Goal: Information Seeking & Learning: Learn about a topic

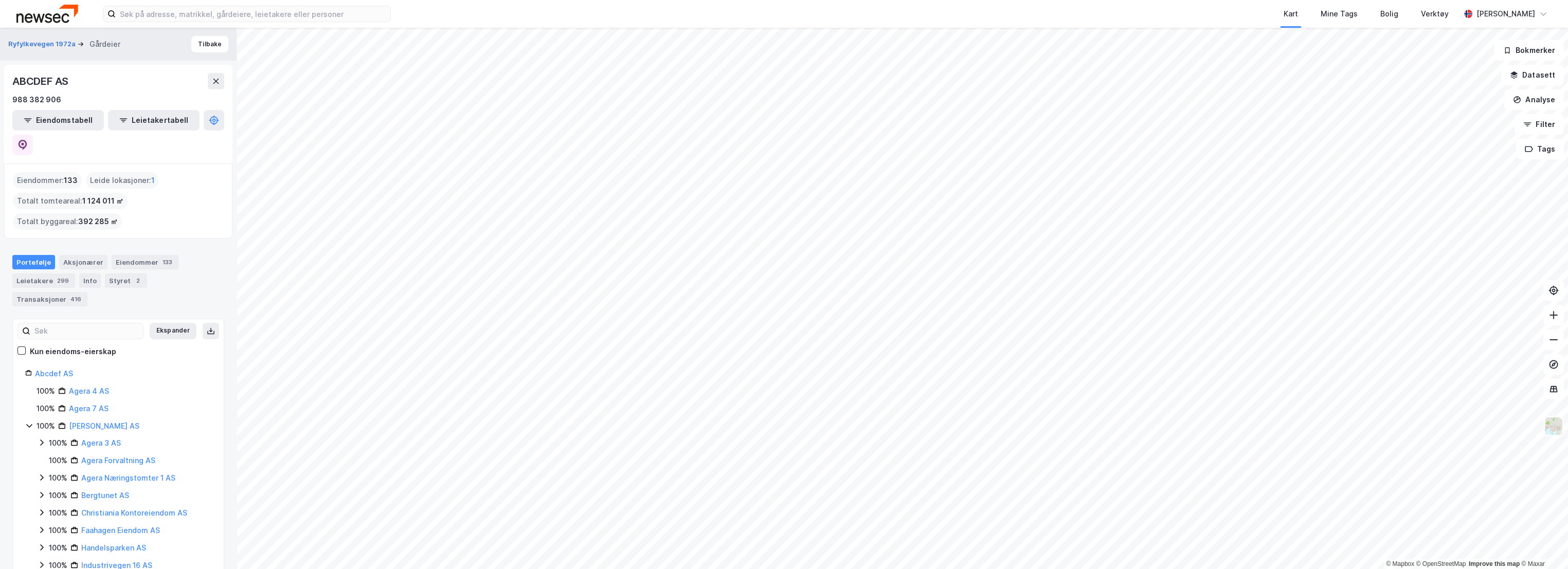
click at [1175, 9] on div "Kart Mine Tags Bolig Verktøy" at bounding box center [949, 14] width 1020 height 27
click at [276, 17] on input at bounding box center [252, 14] width 274 height 15
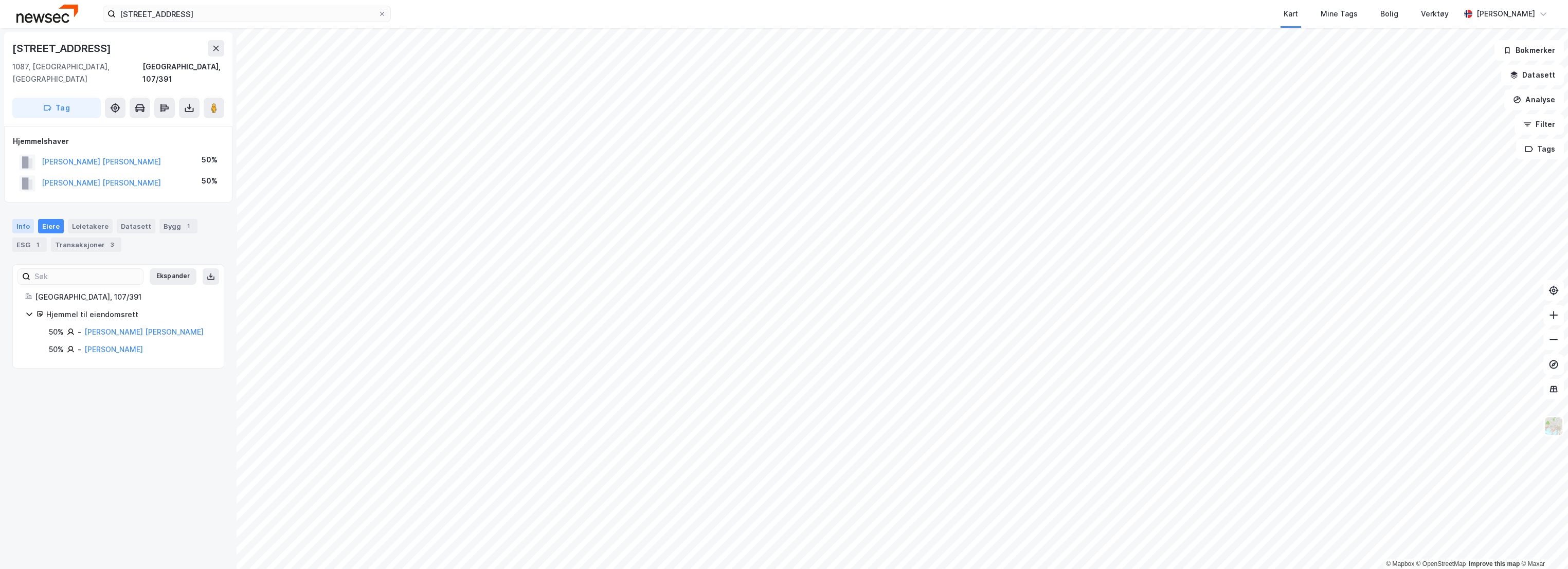
click at [21, 219] on div "Info" at bounding box center [23, 226] width 21 height 15
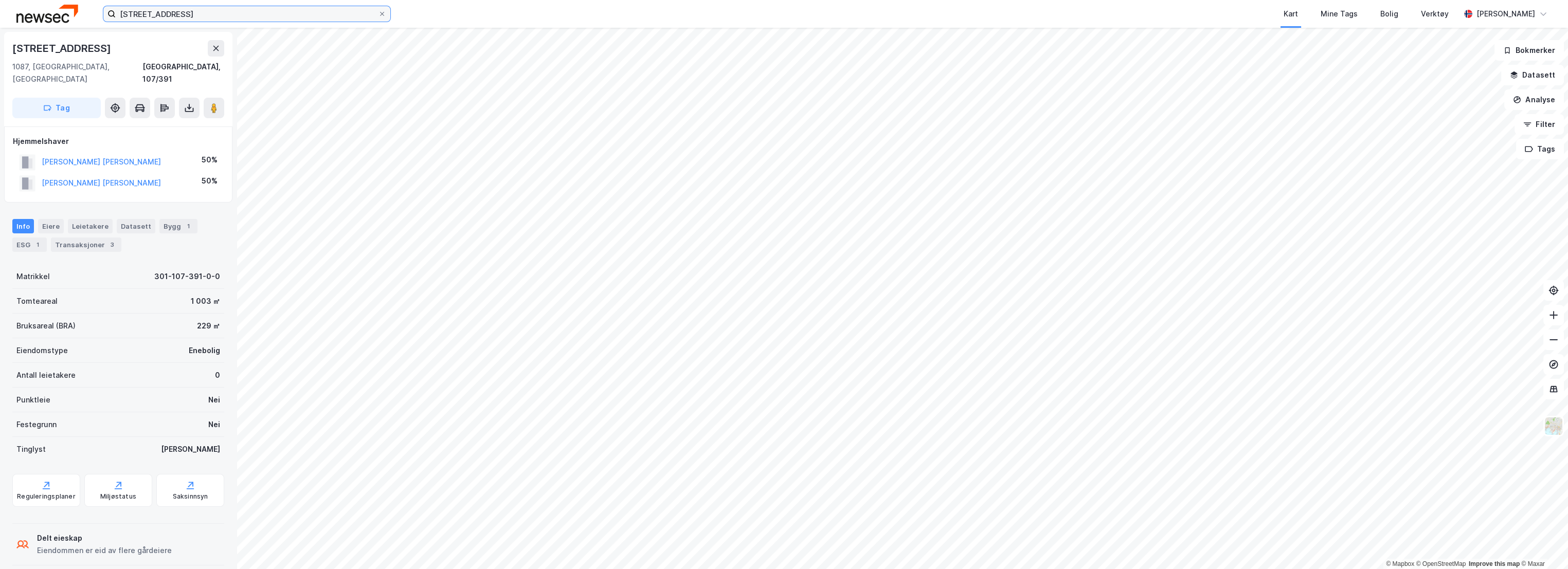
click at [214, 14] on input "[STREET_ADDRESS]" at bounding box center [246, 14] width 262 height 15
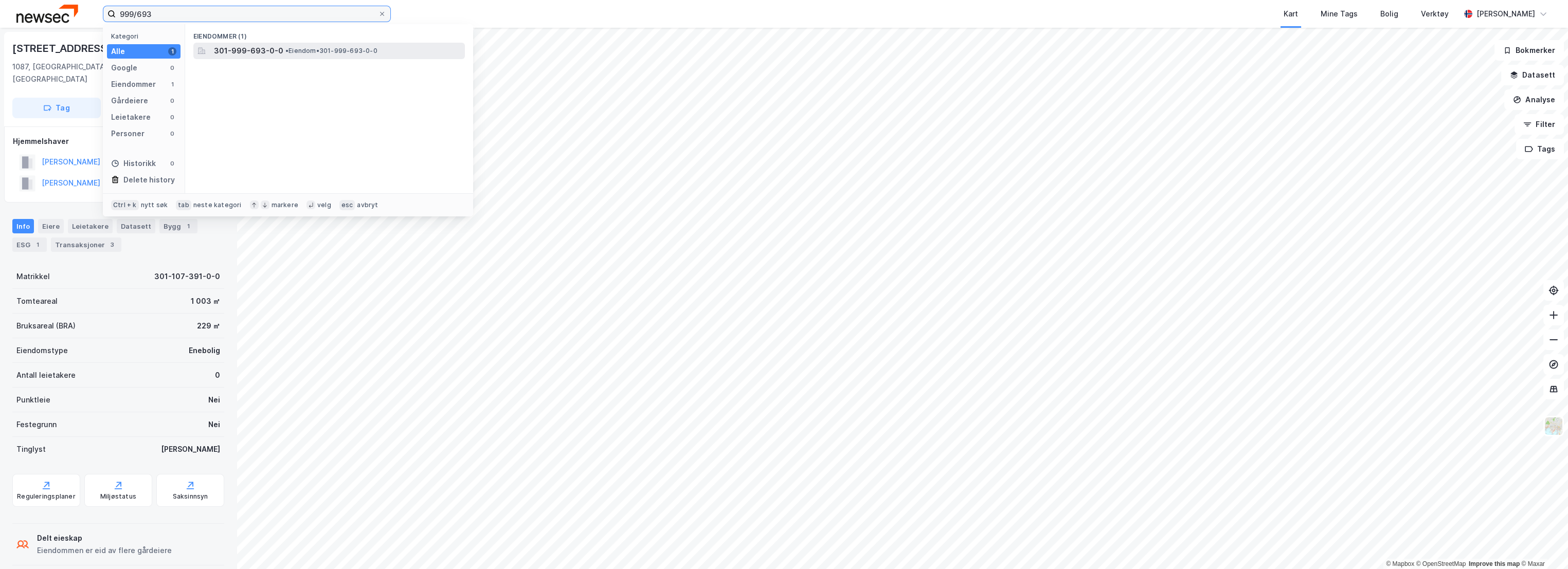
type input "999/693"
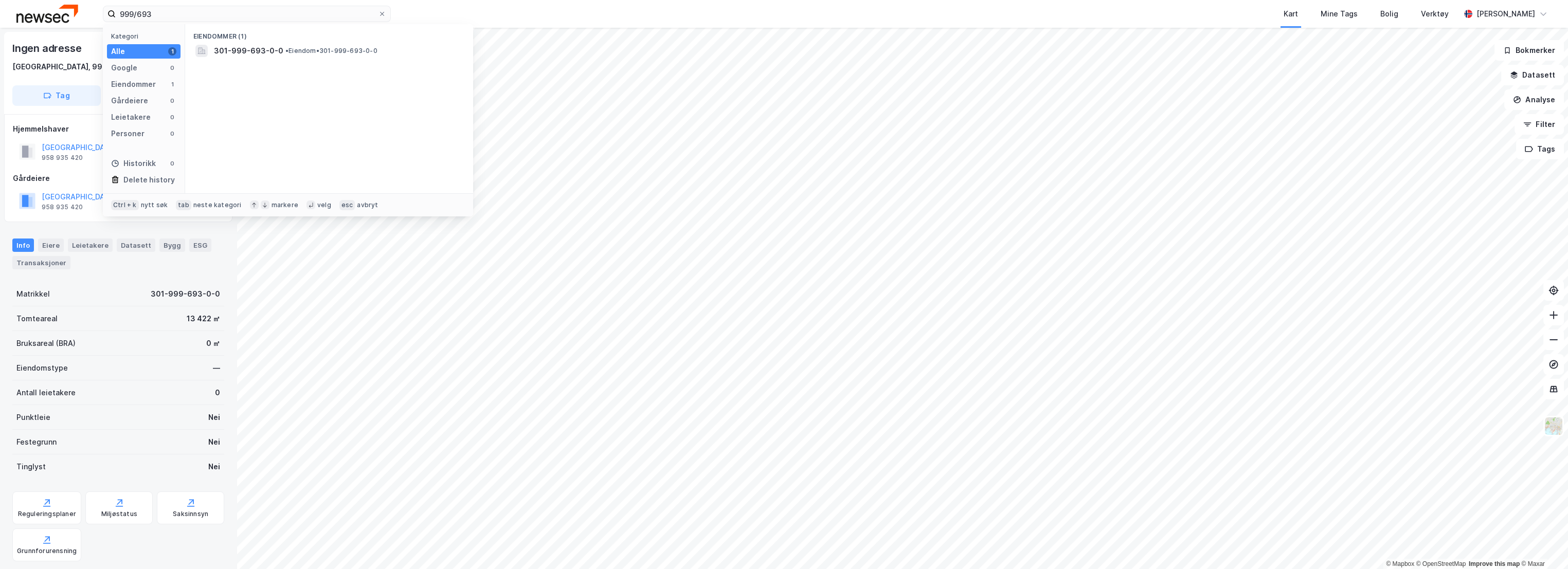
click at [133, 333] on div "Bruksareal (BRA) 0 ㎡" at bounding box center [118, 344] width 212 height 24
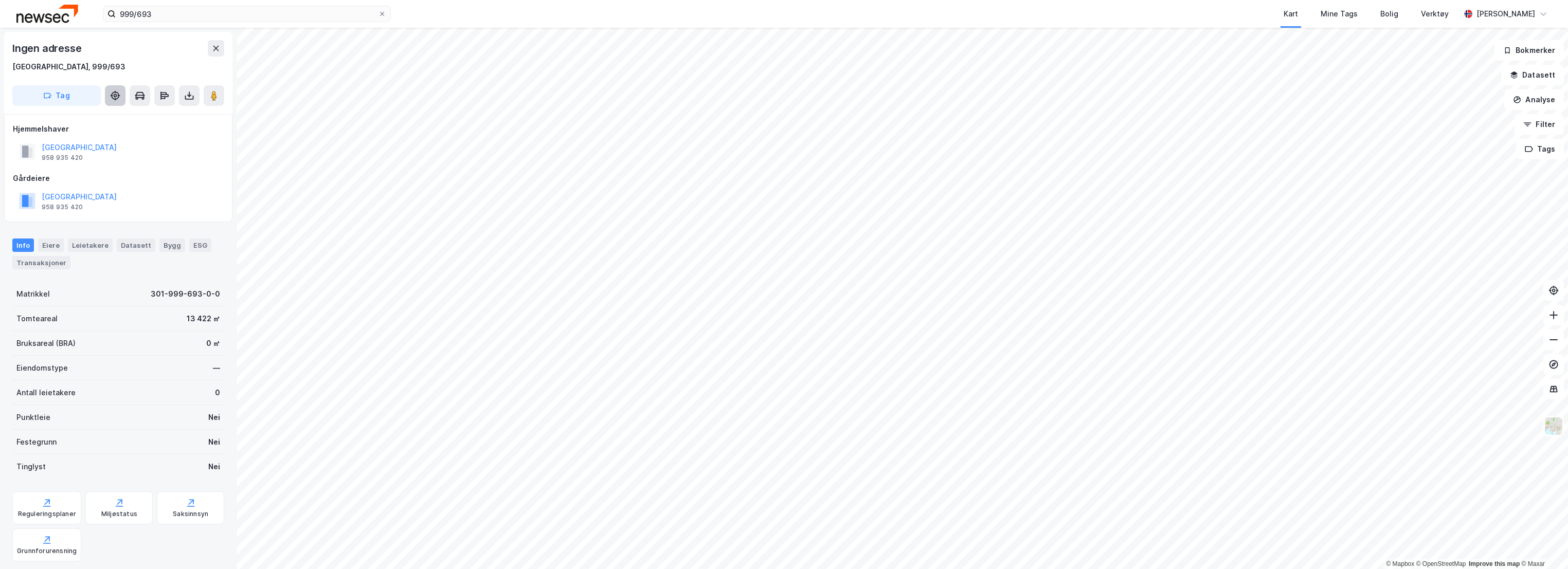
click at [118, 93] on icon at bounding box center [115, 95] width 8 height 8
click at [186, 10] on input "999/693" at bounding box center [246, 14] width 262 height 15
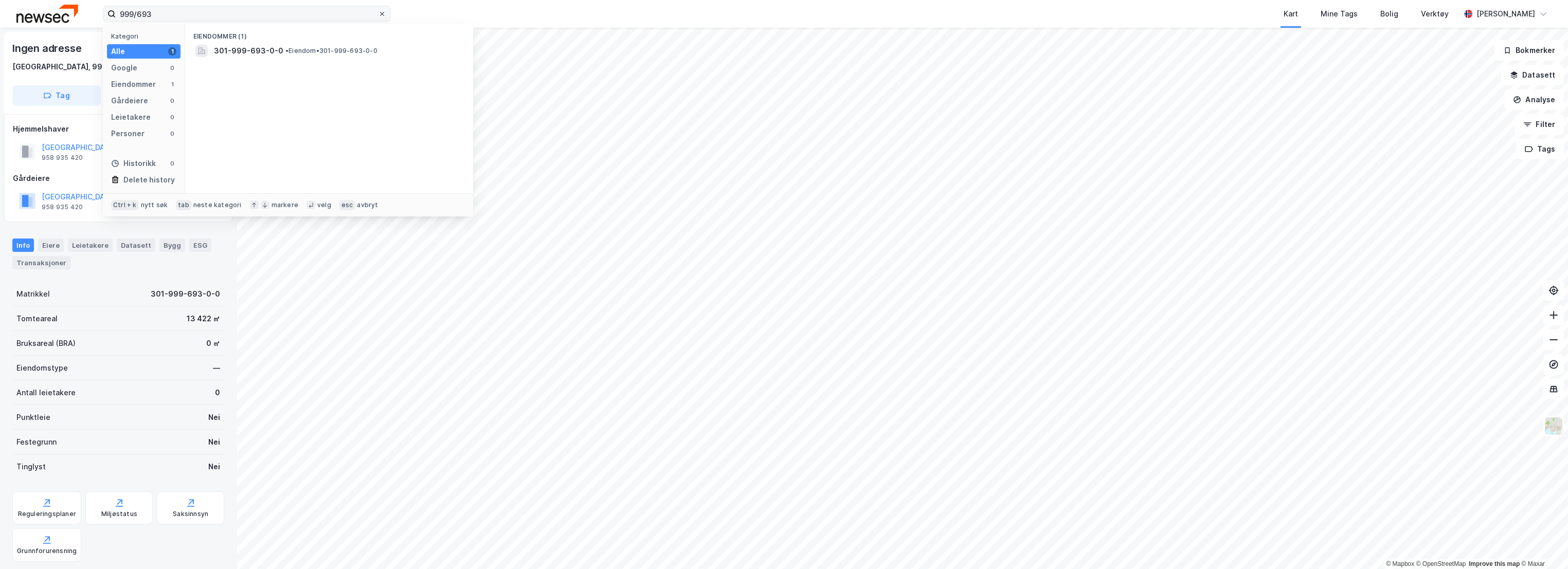
click at [380, 11] on icon at bounding box center [382, 14] width 6 height 6
click at [378, 11] on input "999/693" at bounding box center [246, 14] width 262 height 15
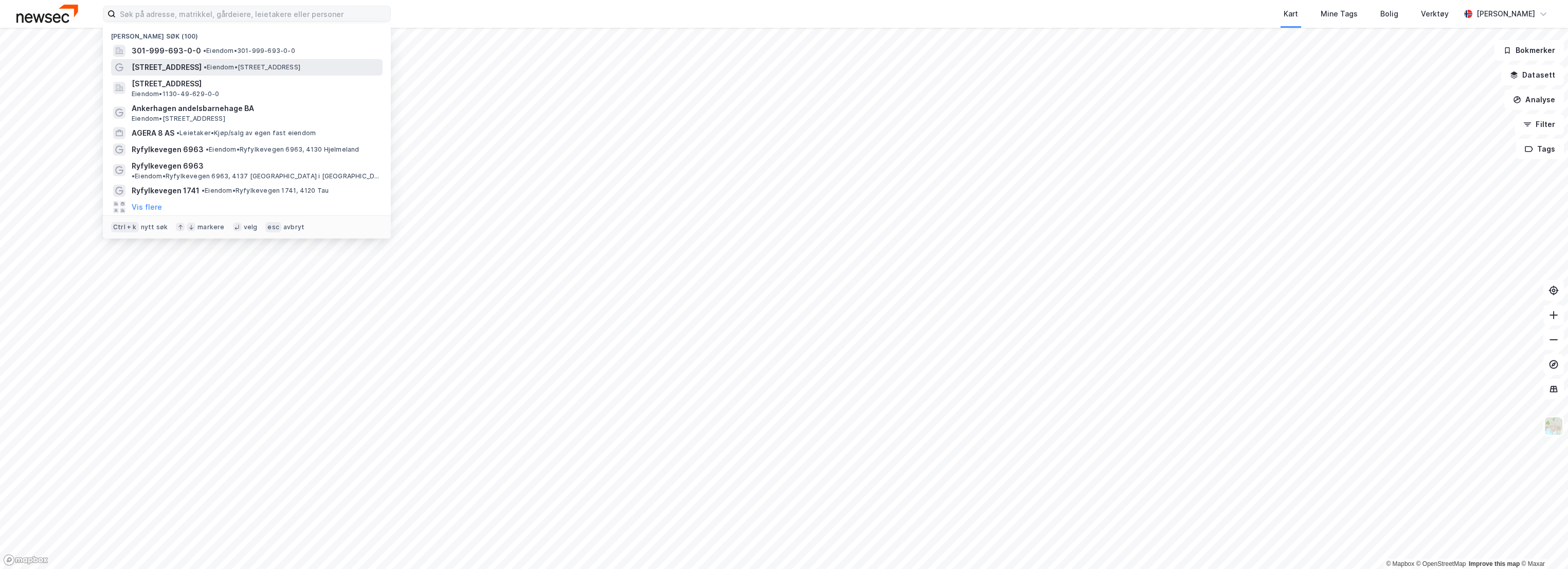
click at [205, 63] on span "• Eiendom • [STREET_ADDRESS]" at bounding box center [252, 67] width 97 height 8
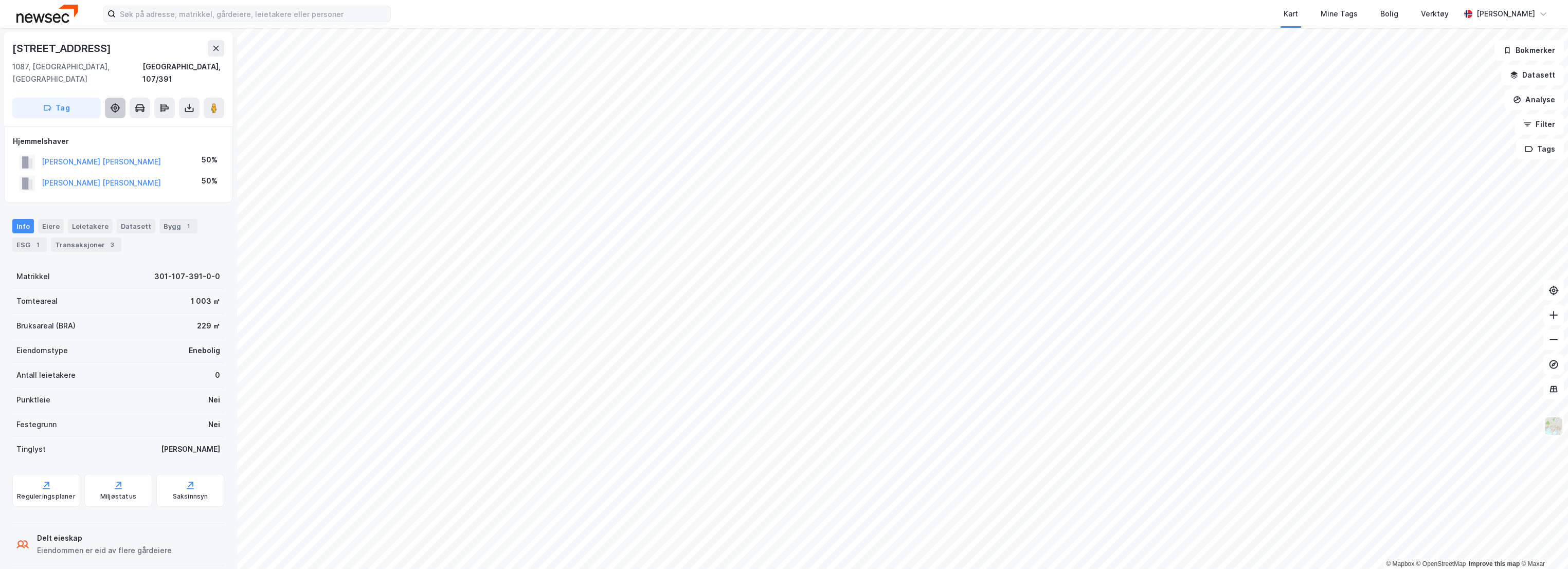
click at [118, 103] on icon at bounding box center [115, 108] width 10 height 10
click at [112, 103] on icon at bounding box center [115, 108] width 10 height 10
click at [1553, 428] on img at bounding box center [1553, 426] width 20 height 20
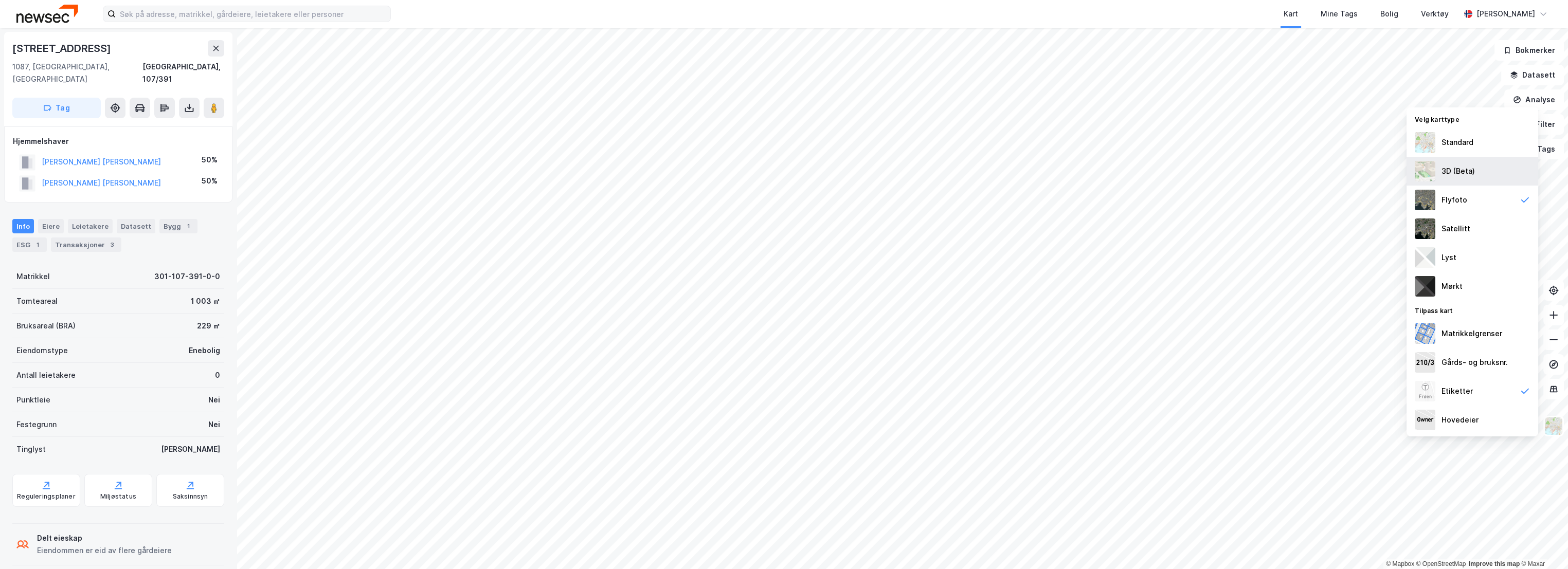
click at [1468, 170] on div "3D (Beta)" at bounding box center [1458, 171] width 34 height 12
click at [1552, 425] on img at bounding box center [1553, 426] width 20 height 20
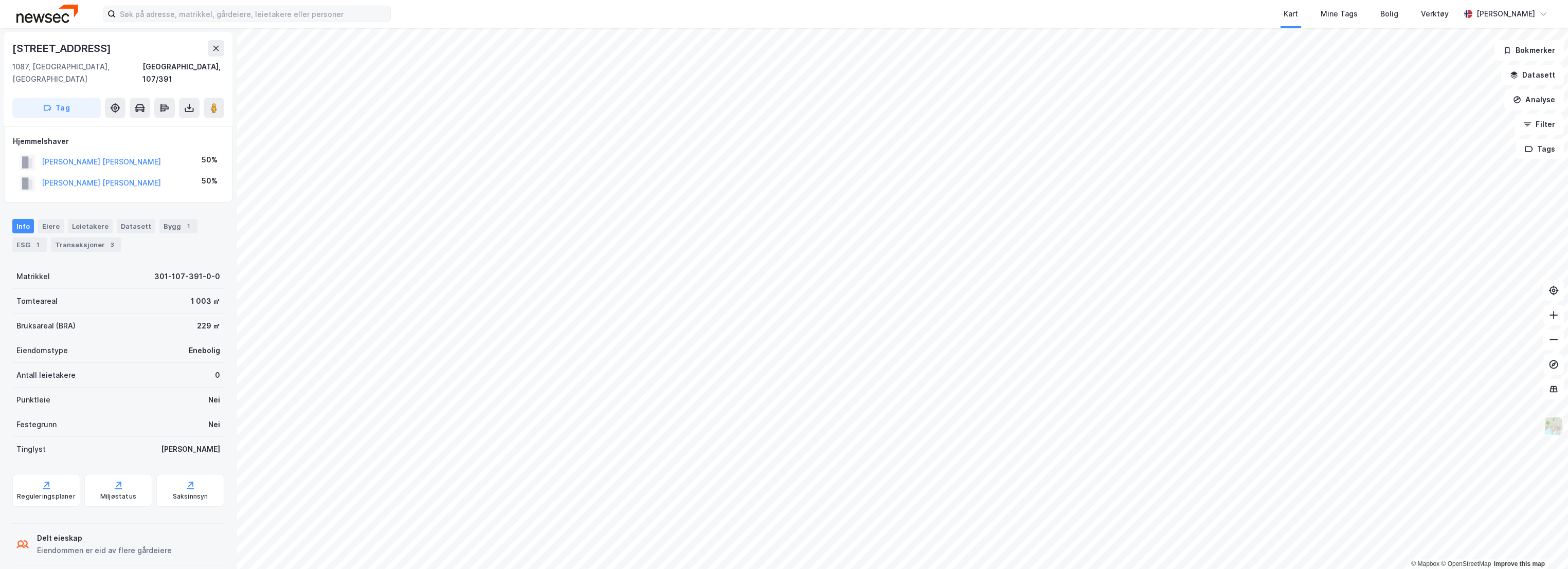
click at [1557, 428] on img at bounding box center [1553, 426] width 20 height 20
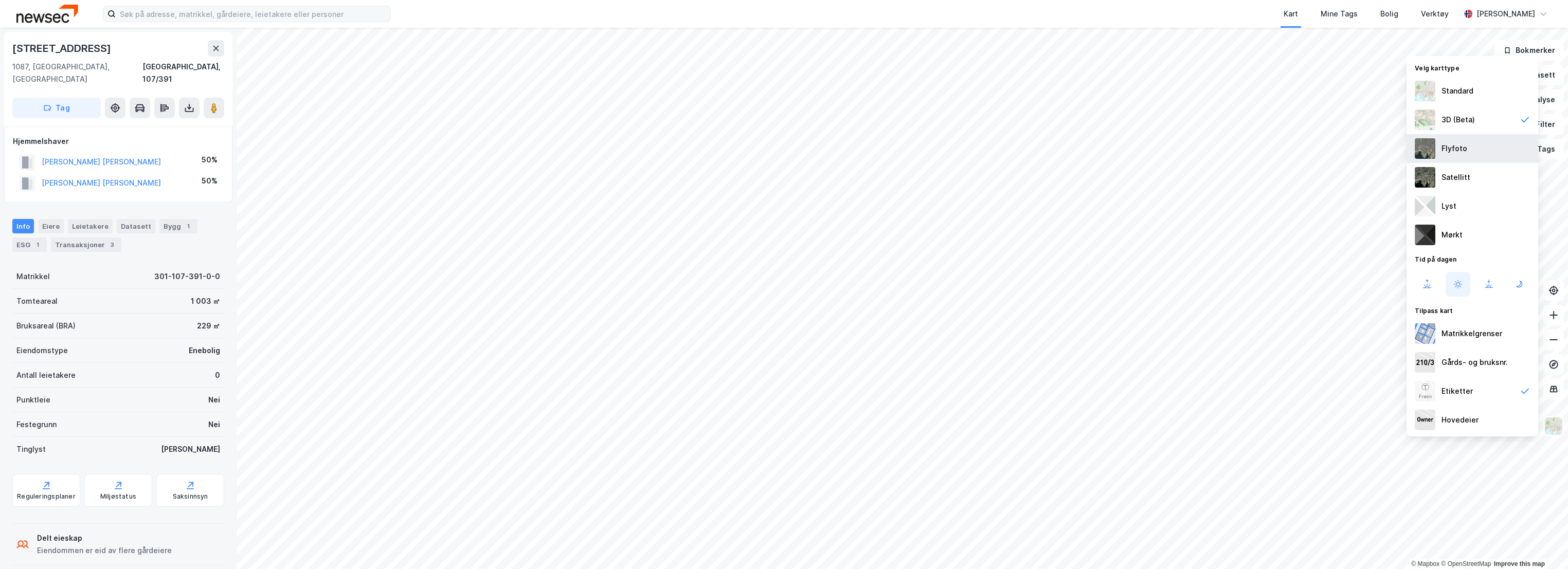
click at [1454, 154] on div "Flyfoto" at bounding box center [1454, 148] width 26 height 12
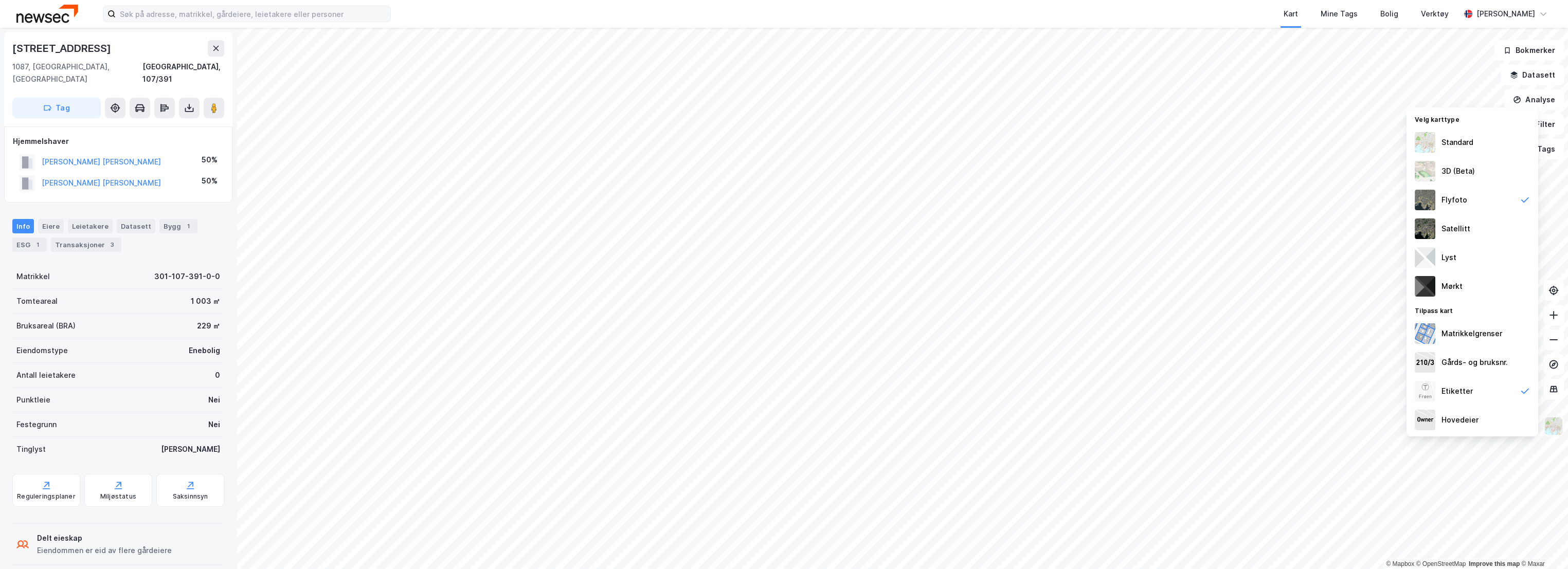
click at [1555, 428] on img at bounding box center [1553, 426] width 20 height 20
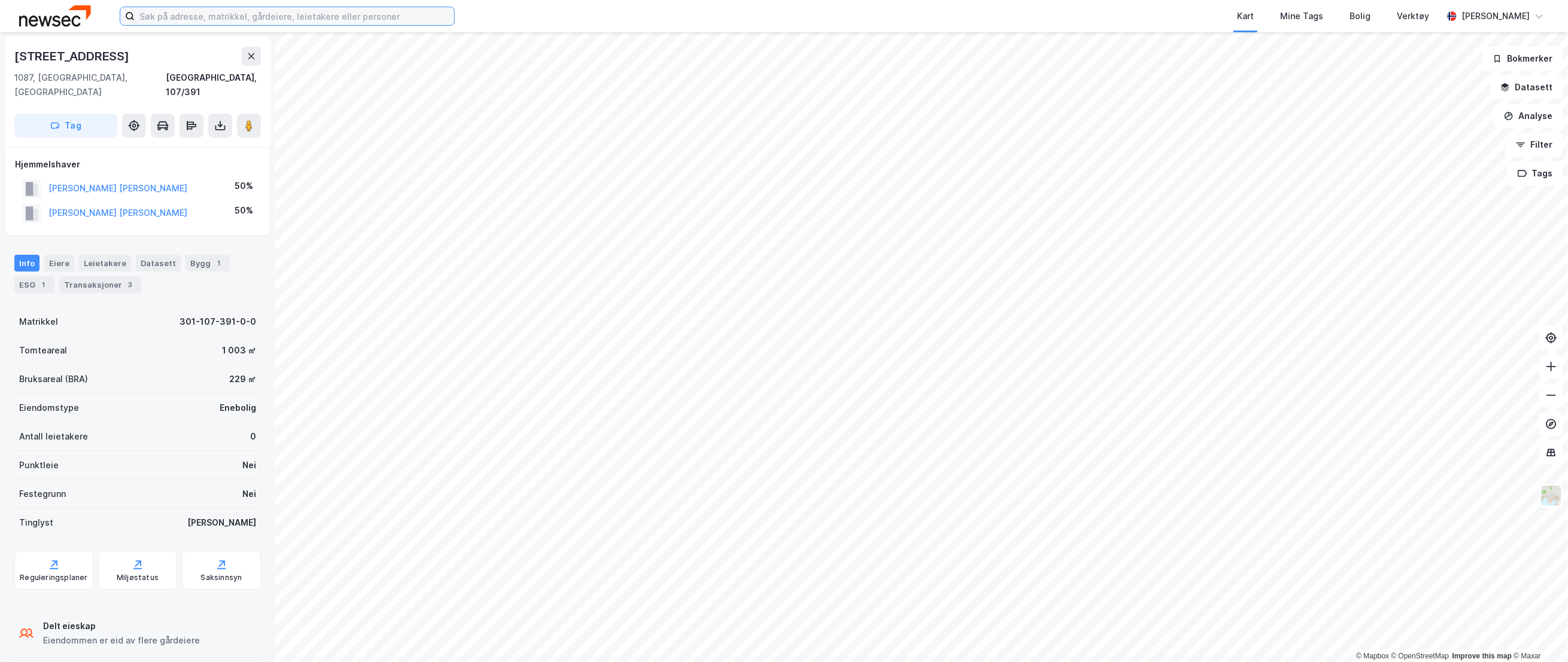
click at [268, 12] on input at bounding box center [293, 16] width 319 height 18
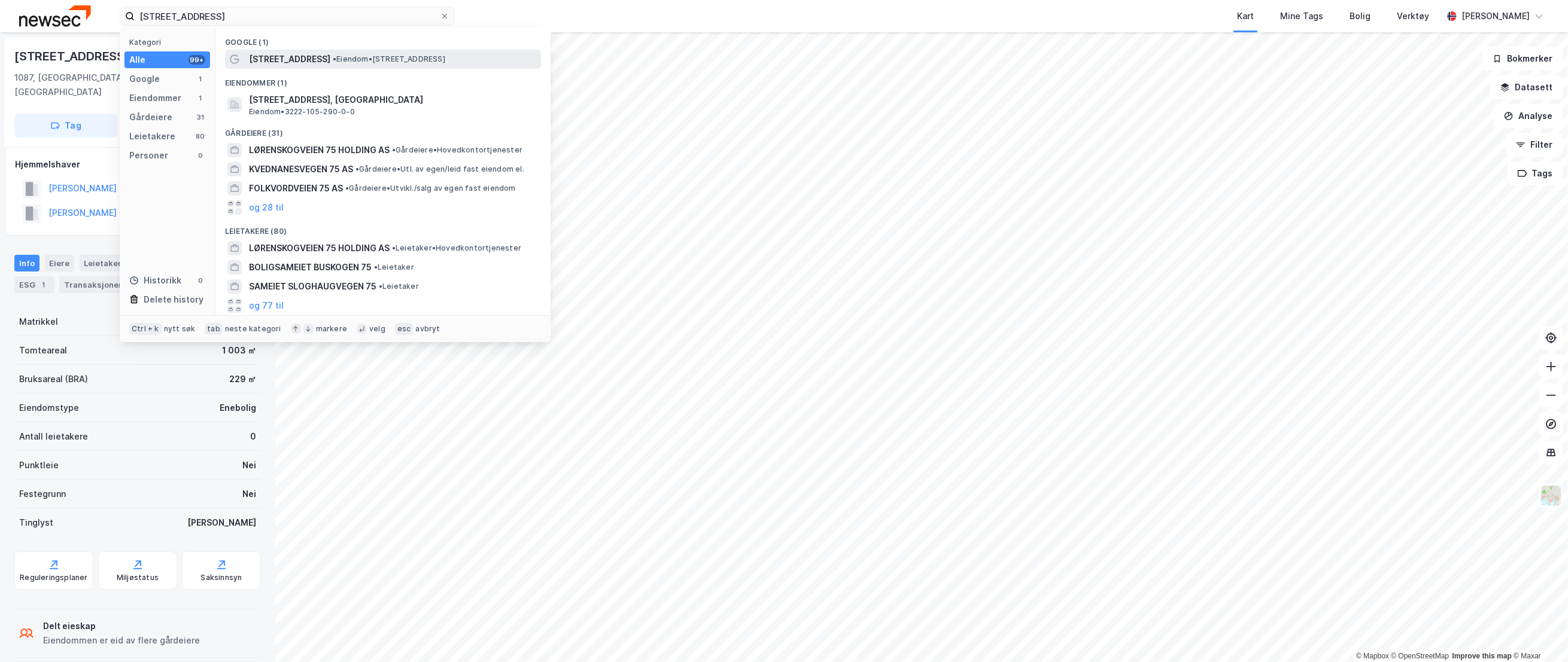
click at [364, 52] on div "[STREET_ADDRESS] • Eiendom • [STREET_ADDRESS]" at bounding box center [394, 60] width 290 height 14
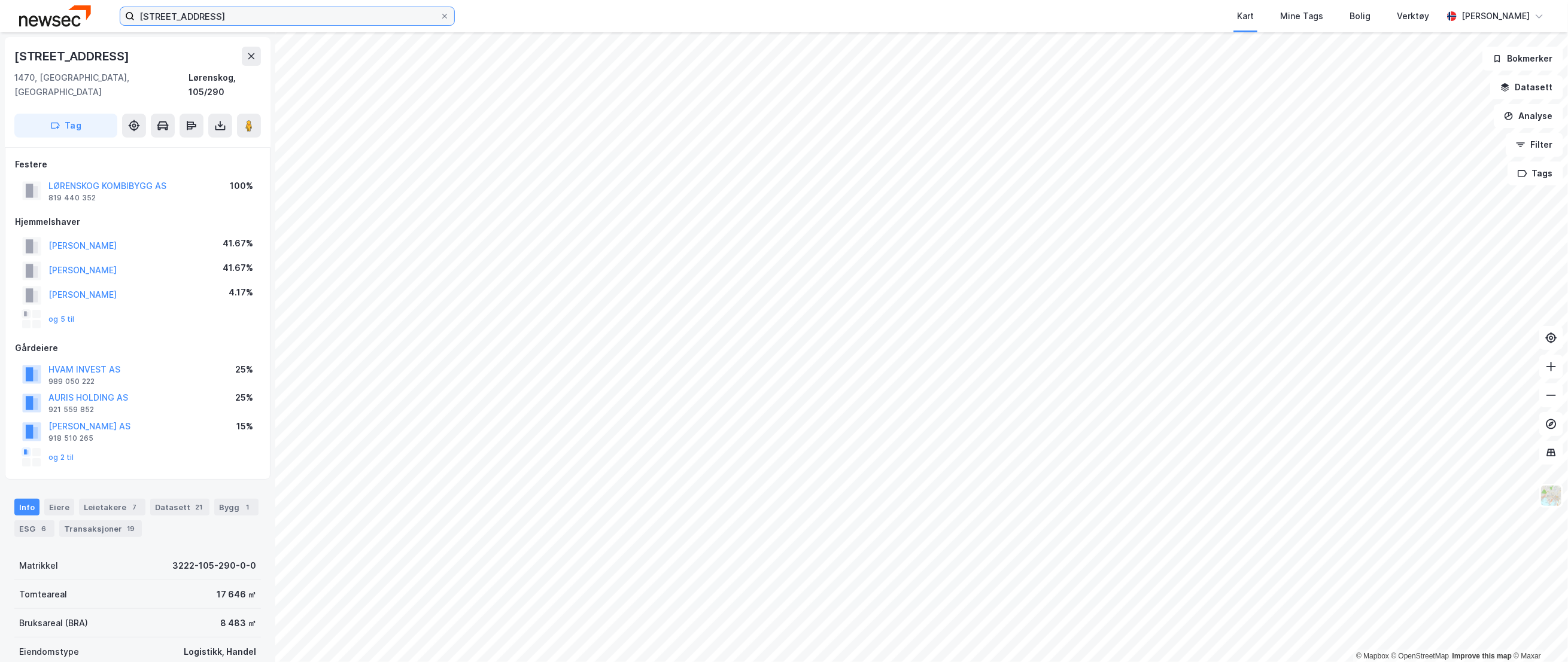
click at [241, 20] on input "[STREET_ADDRESS]" at bounding box center [286, 16] width 305 height 18
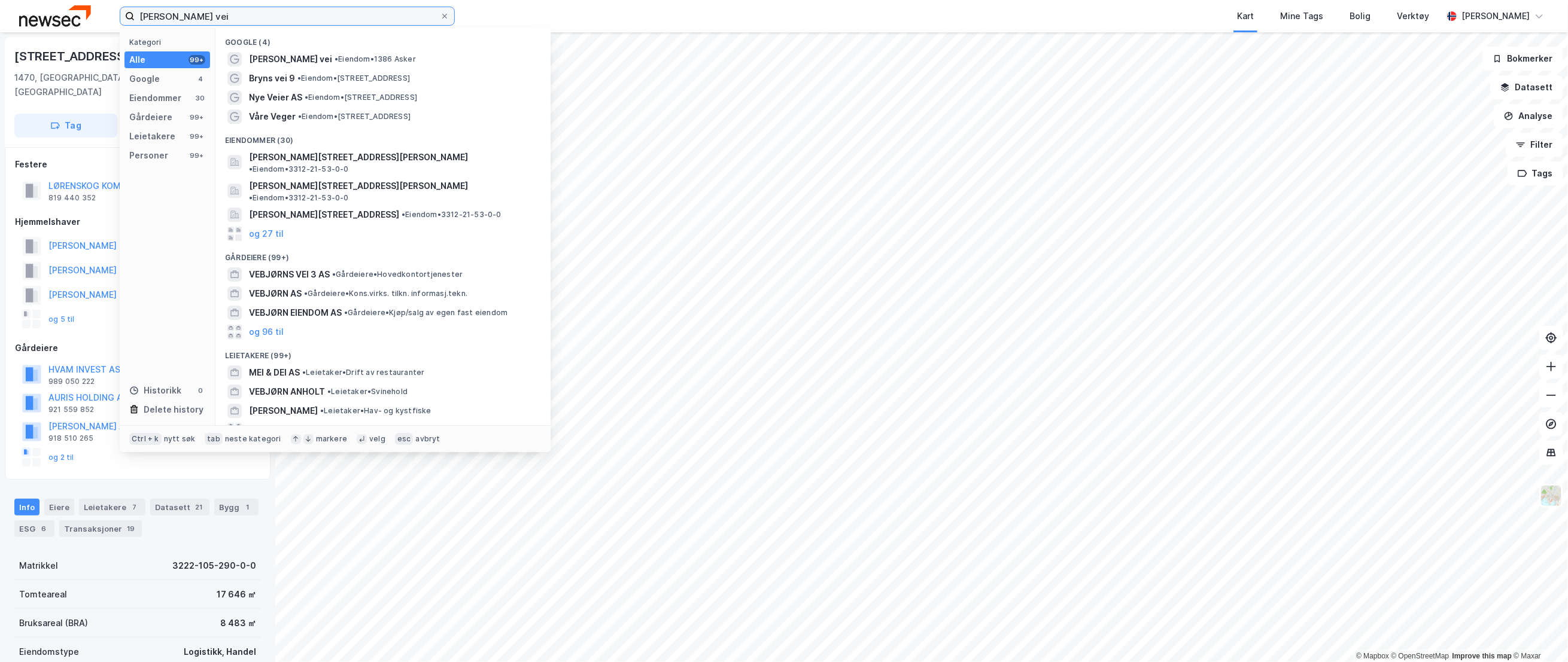
click at [280, 21] on input "[PERSON_NAME] vei" at bounding box center [286, 16] width 305 height 18
paste input "Veibjorns vei 5."
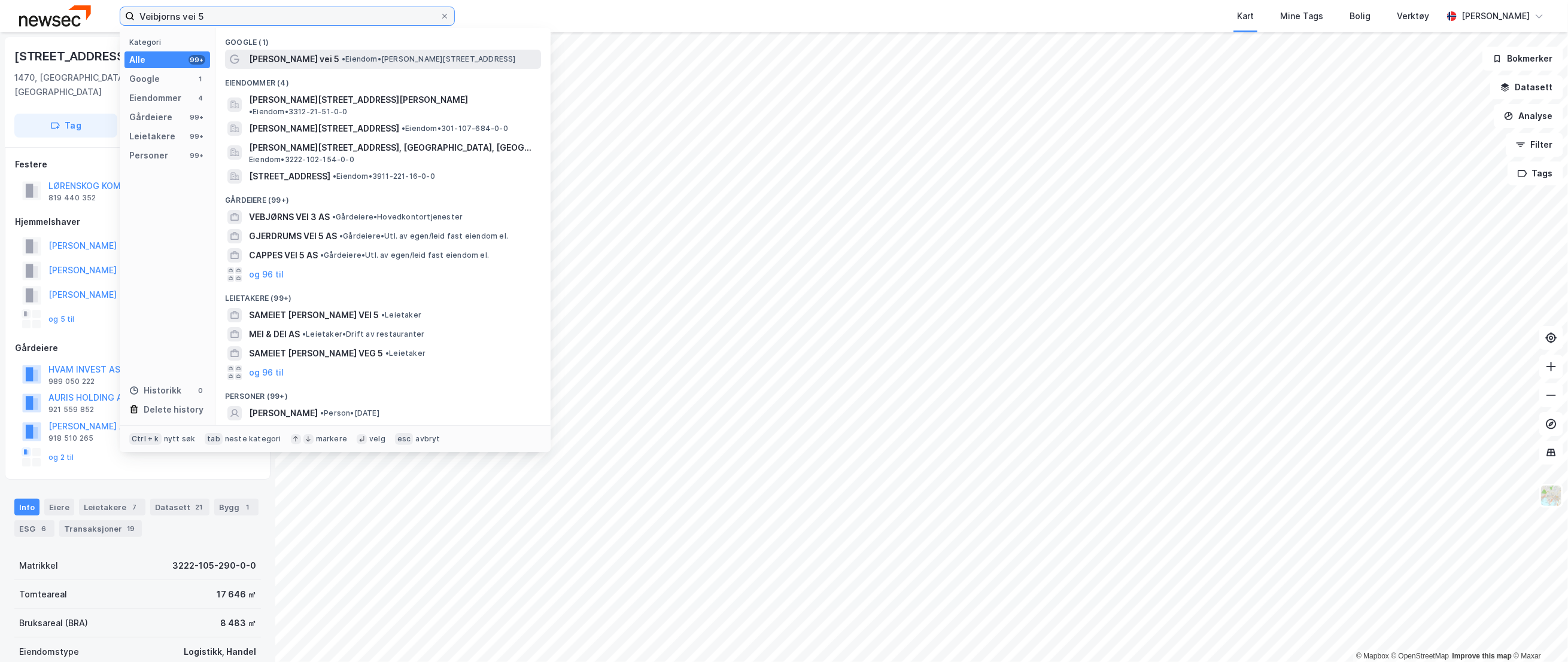
type input "Veibjorns vei 5"
click at [343, 62] on span "• Eiendom • [STREET_ADDRESS]" at bounding box center [428, 59] width 174 height 10
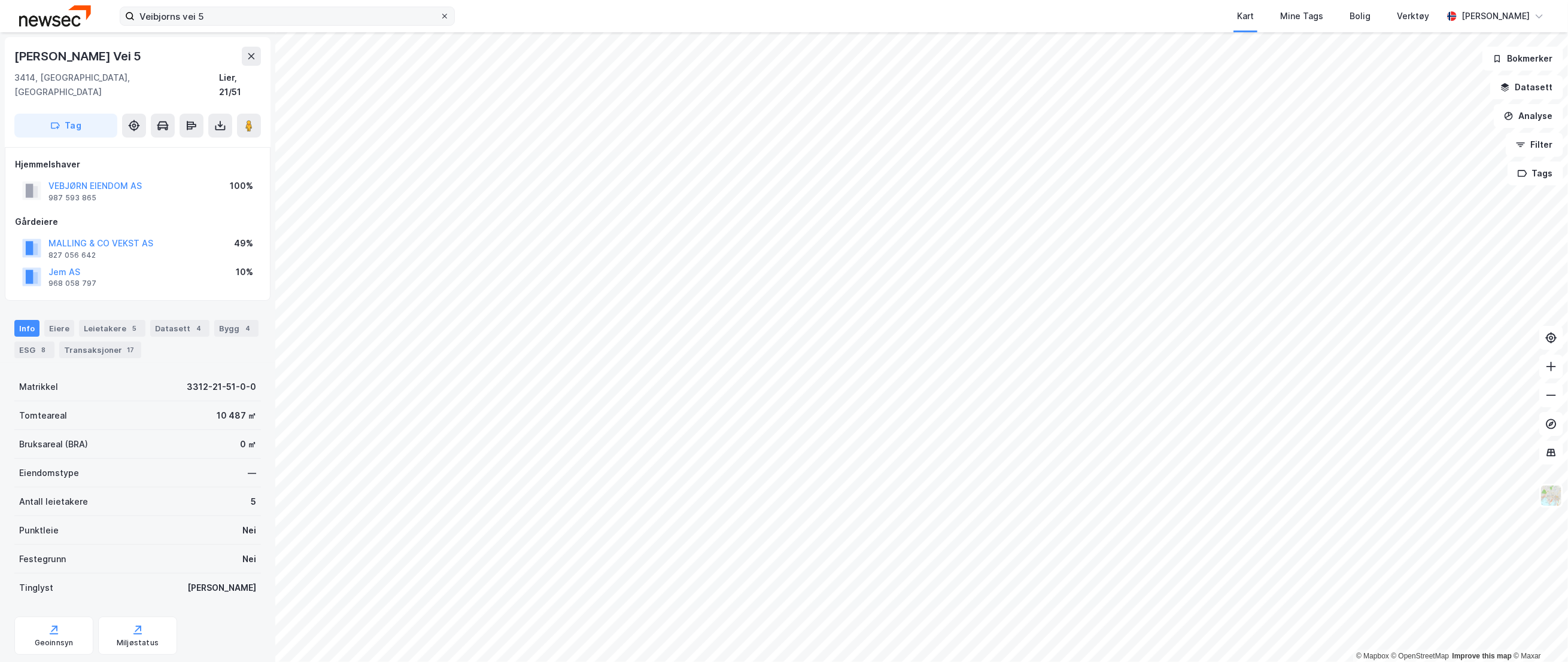
click at [446, 18] on icon at bounding box center [444, 15] width 4 height 4
click at [440, 18] on input "Veibjorns vei 5" at bounding box center [286, 16] width 305 height 18
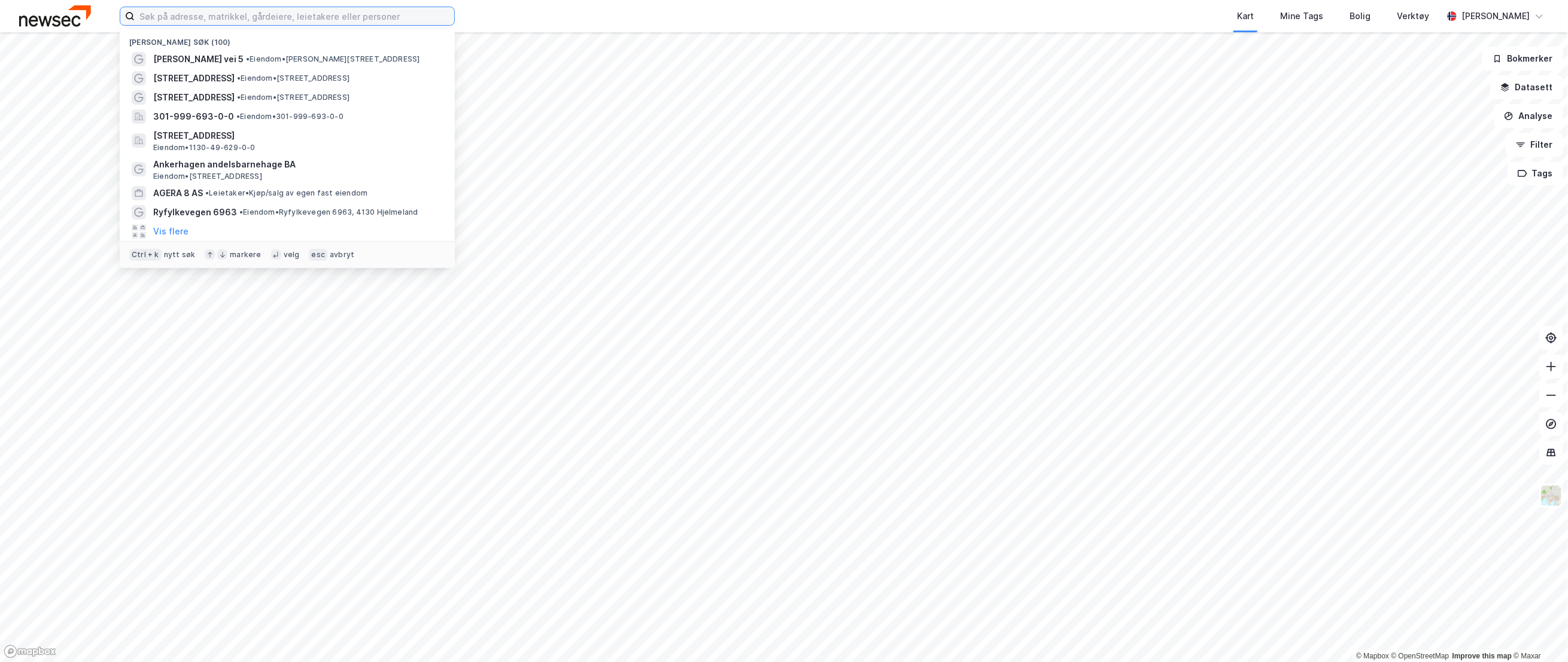
click at [250, 19] on input at bounding box center [293, 16] width 319 height 18
click at [201, 116] on span "301-999-693-0-0" at bounding box center [193, 116] width 81 height 14
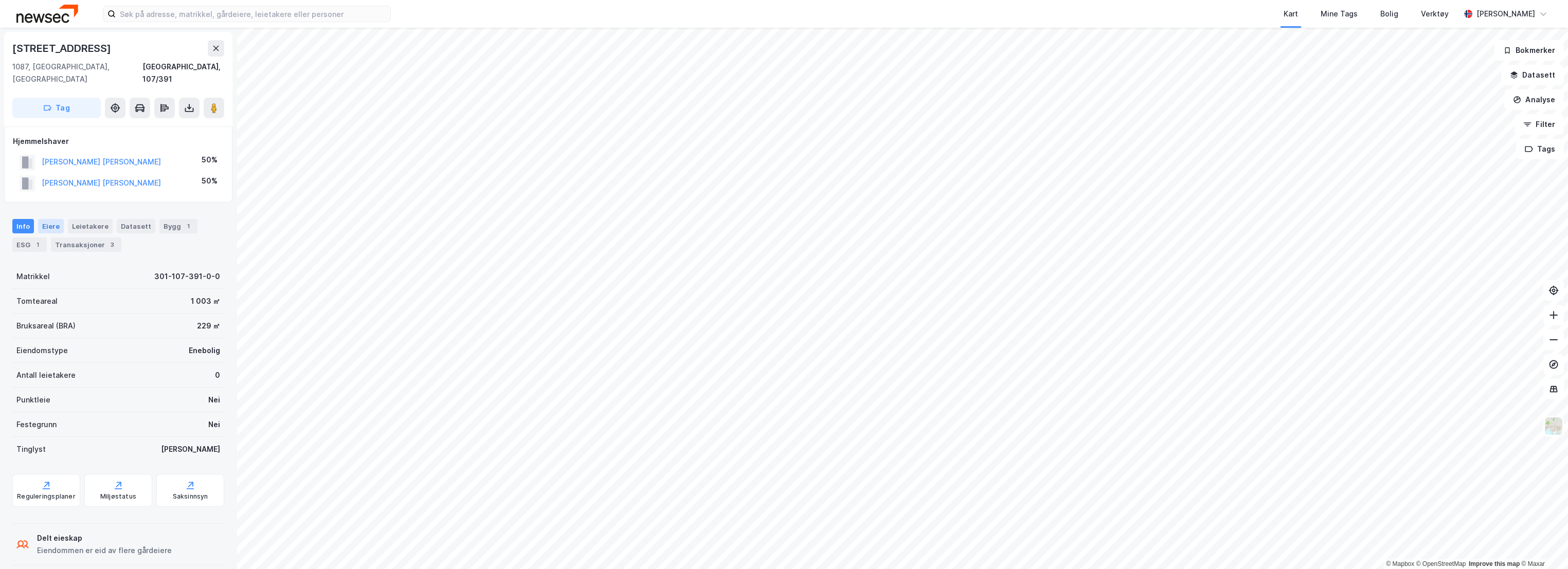
click at [52, 219] on div "Eiere" at bounding box center [51, 226] width 26 height 15
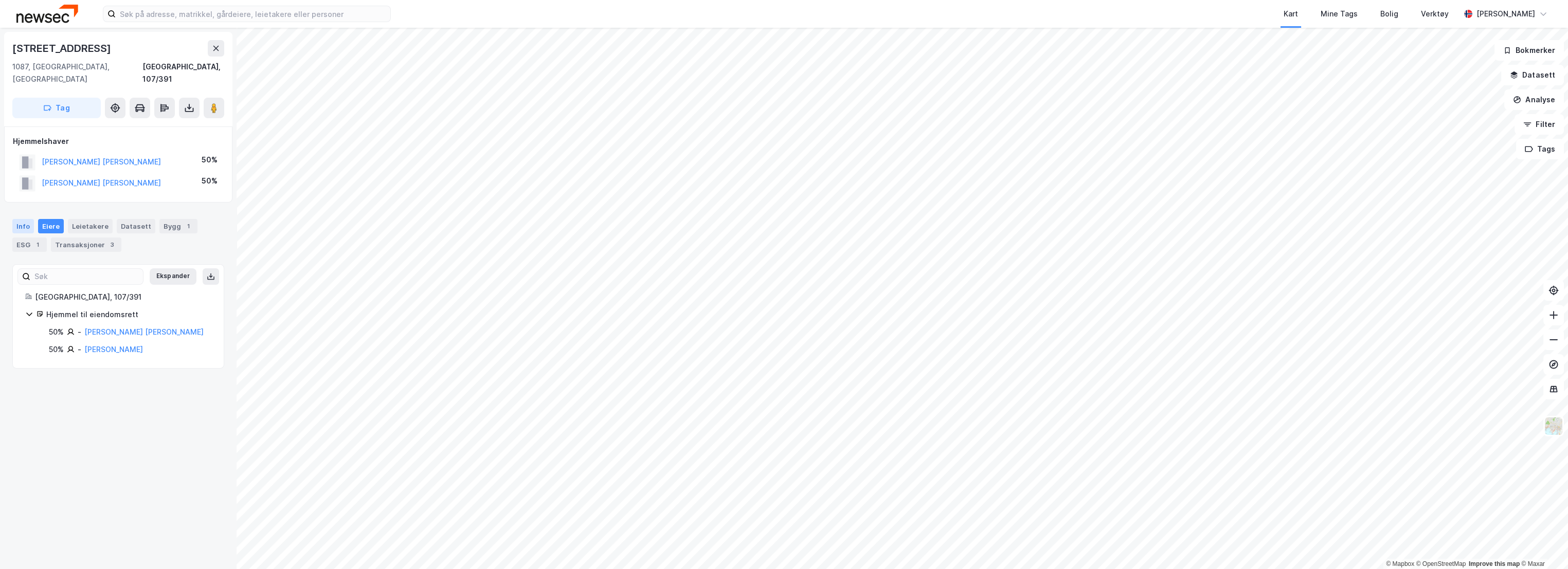
click at [28, 219] on div "Info" at bounding box center [23, 226] width 21 height 15
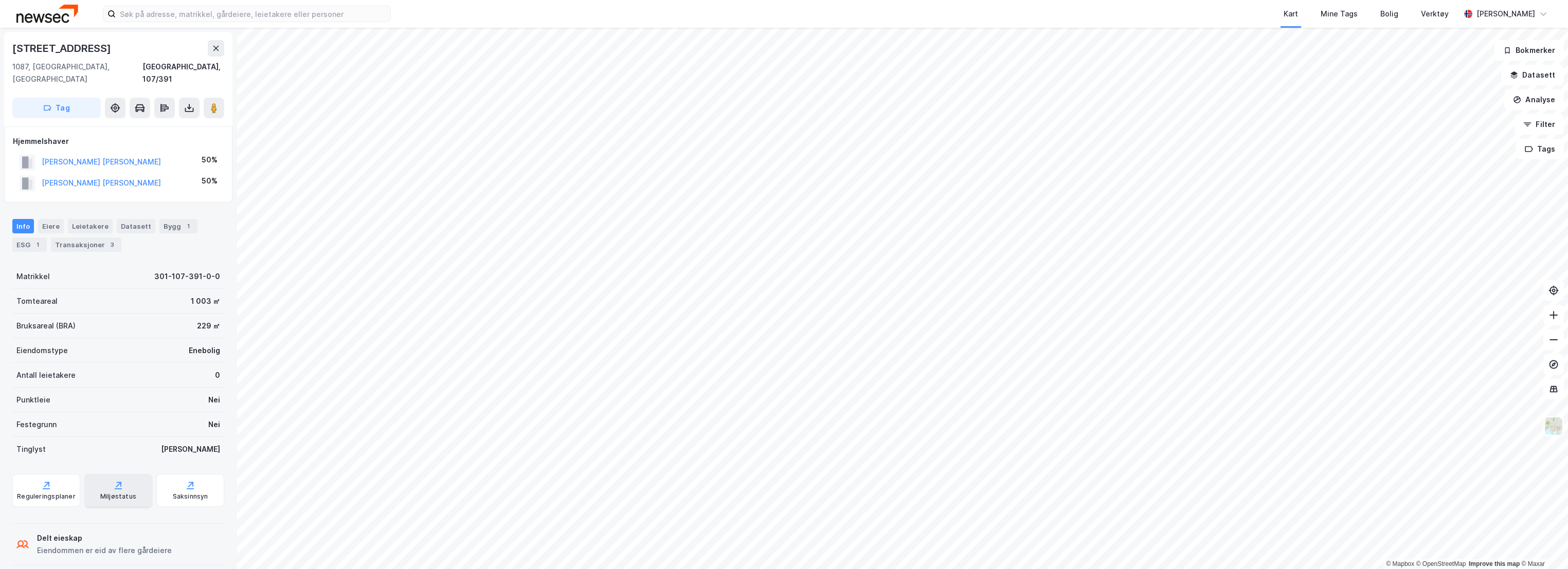
click at [123, 493] on div "Miljøstatus" at bounding box center [118, 496] width 36 height 8
